Goal: Navigation & Orientation: Find specific page/section

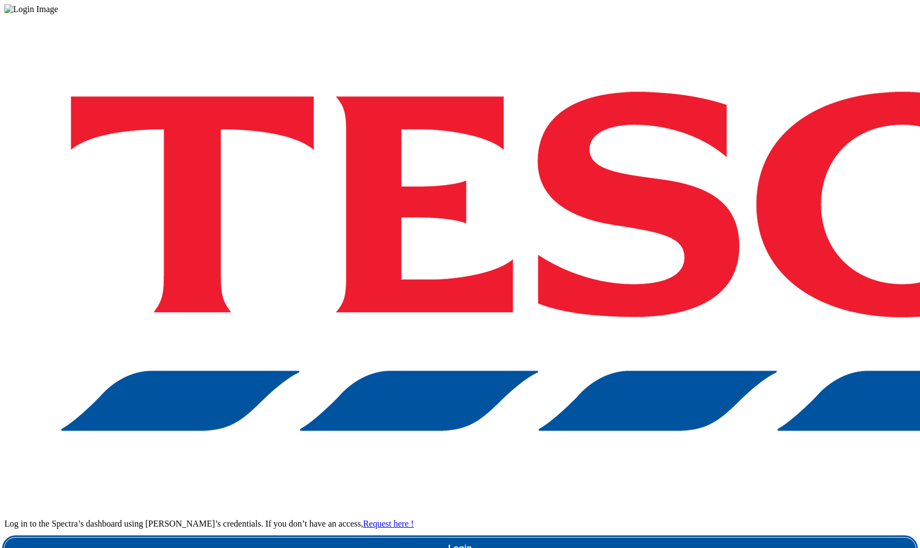
click at [701, 537] on link "Login" at bounding box center [459, 548] width 911 height 22
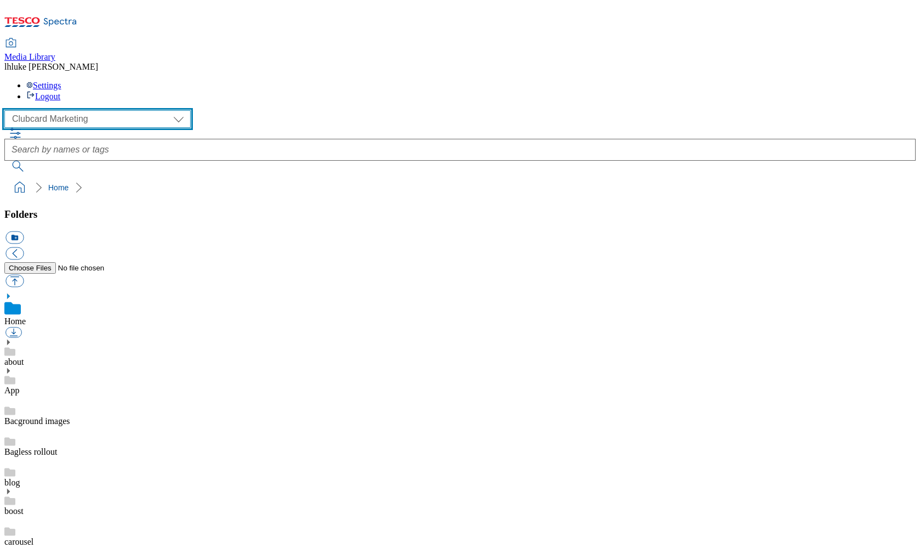
scroll to position [367, 0]
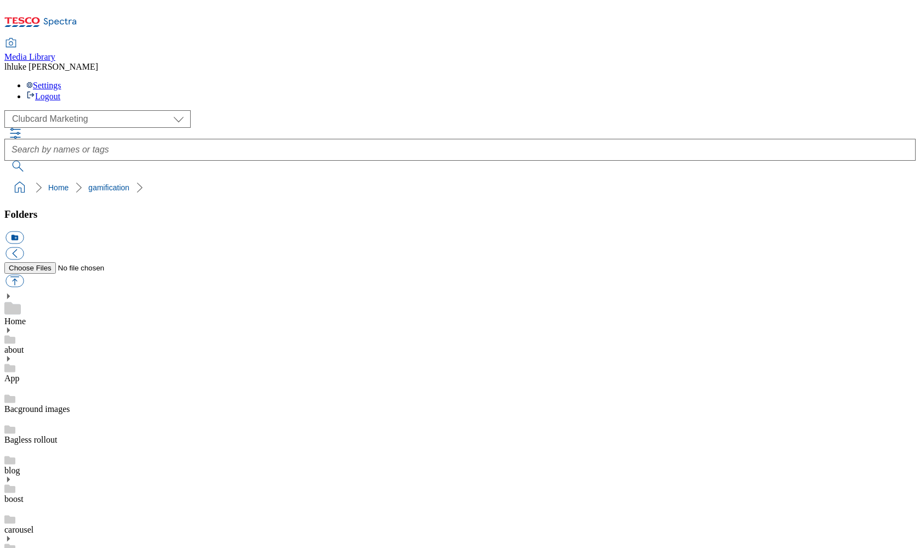
click at [24, 231] on button "icon_new_folder" at bounding box center [14, 237] width 18 height 13
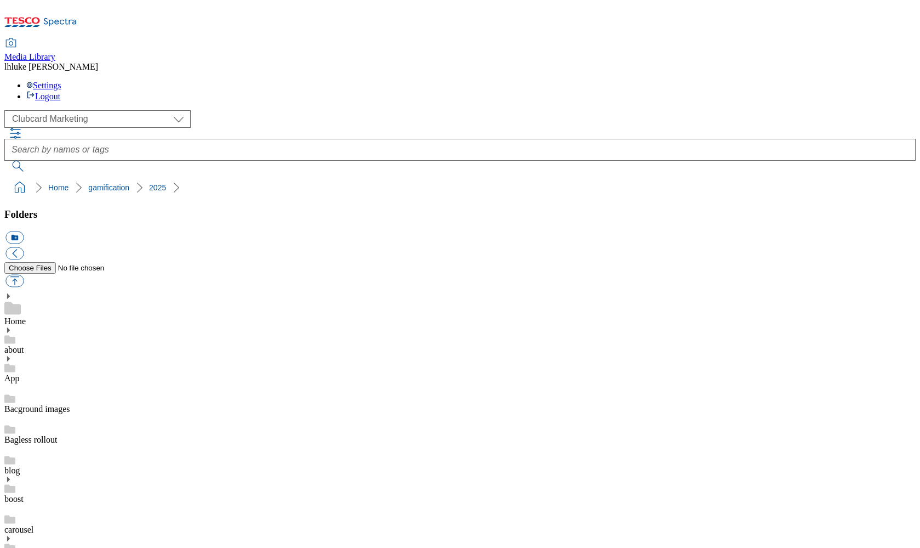
type input "eStamp_PEX"
click at [24, 231] on button "icon_new_folder" at bounding box center [14, 237] width 18 height 13
type input "collectiveChallenges"
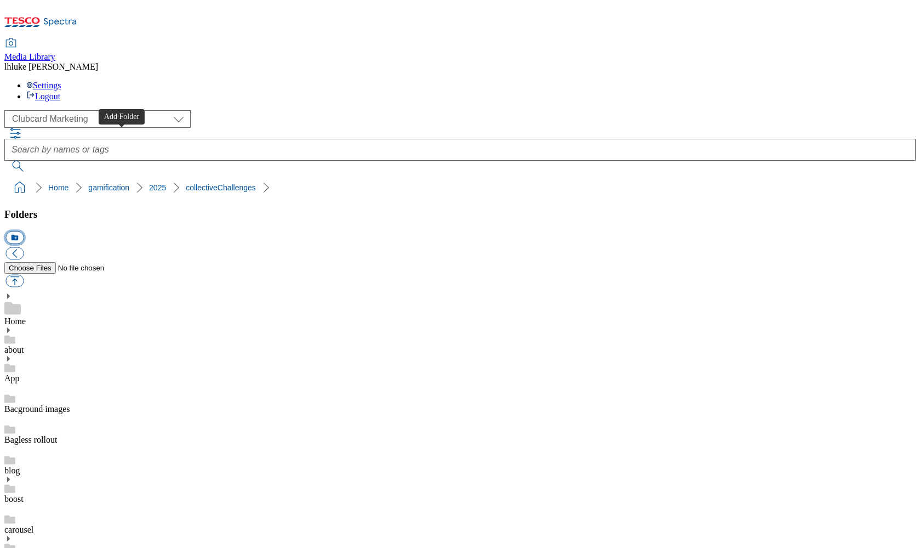
click at [24, 231] on button "icon_new_folder" at bounding box center [14, 237] width 18 height 13
type input "2526"
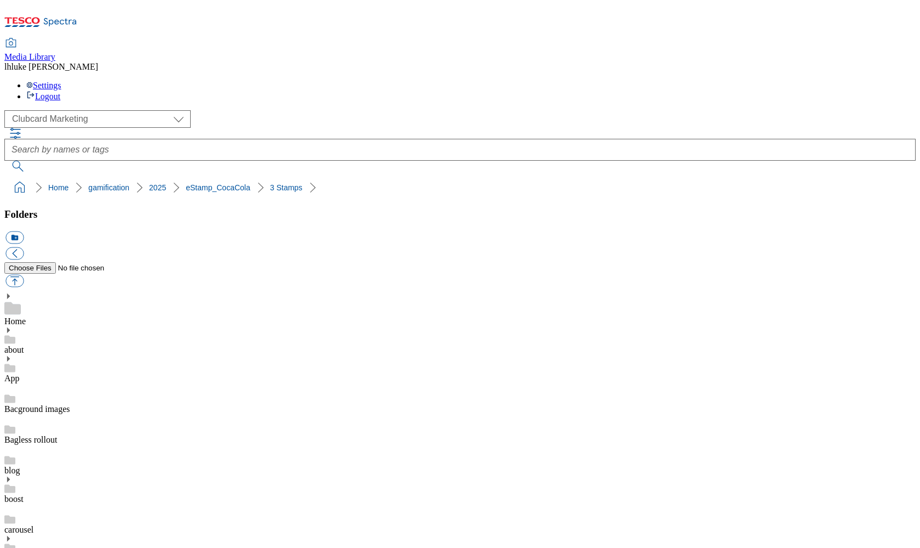
drag, startPoint x: 104, startPoint y: 351, endPoint x: 109, endPoint y: 387, distance: 36.6
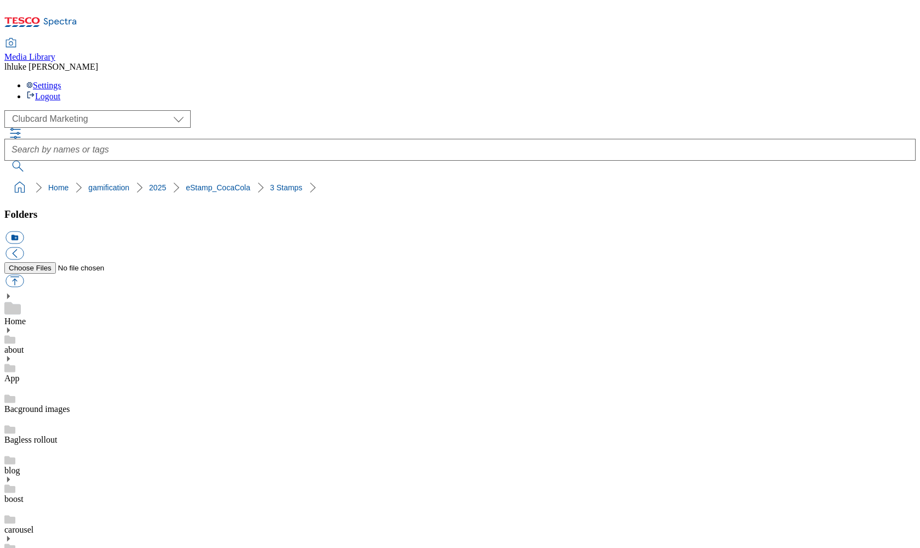
click at [24, 231] on button "icon_new_folder" at bounding box center [14, 237] width 18 height 13
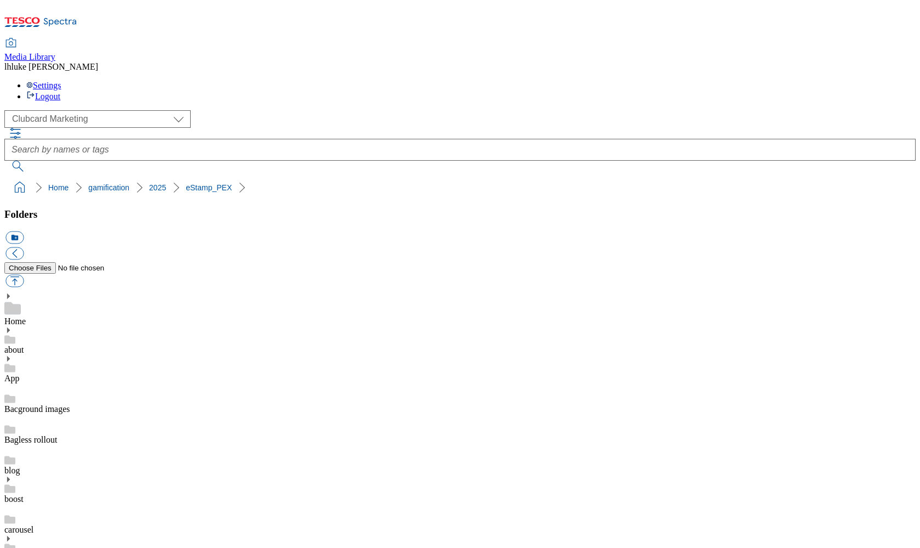
type input "2 stamps"
click at [24, 231] on button "icon_new_folder" at bounding box center [14, 237] width 18 height 13
type input "3 stamps"
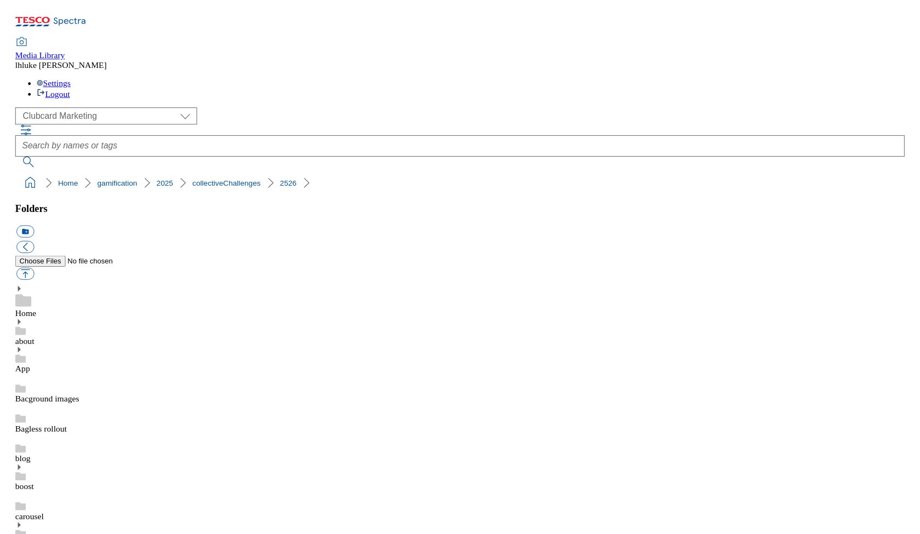
scroll to position [510, 0]
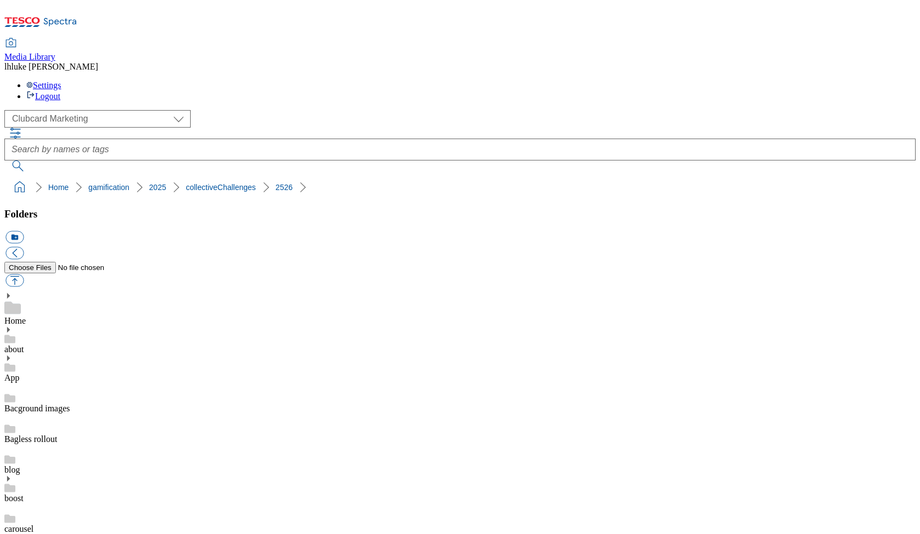
click at [214, 110] on div "( optional ) Clubcard Marketing Clubcard ROI Dotcom UK Emails GHS Marketing UK …" at bounding box center [459, 119] width 911 height 18
